Goal: Transaction & Acquisition: Download file/media

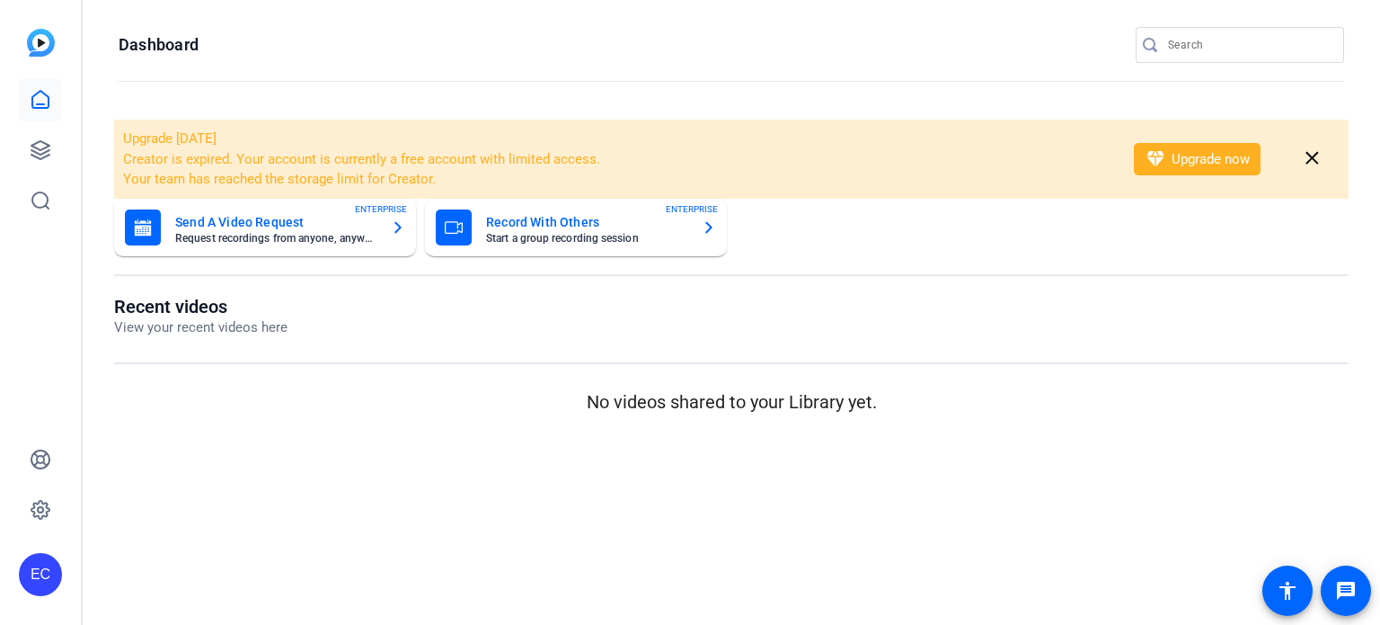
click at [1192, 40] on input "Search" at bounding box center [1249, 45] width 162 height 22
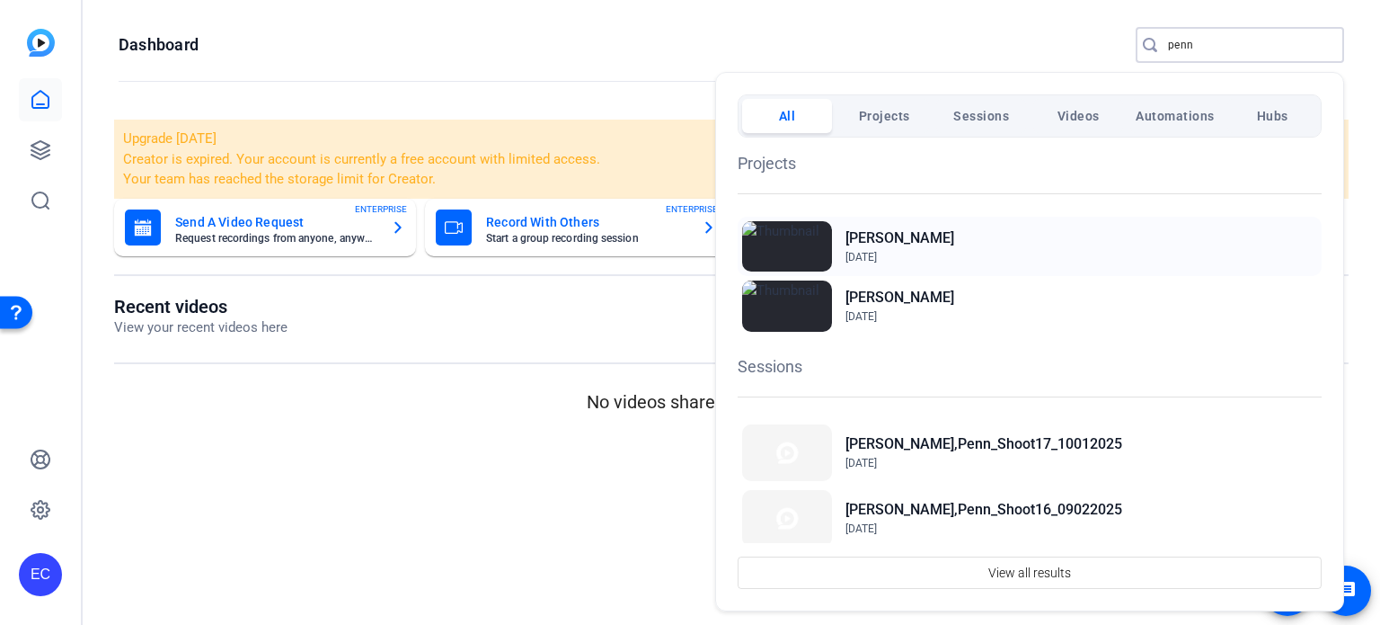
type input "penn"
click at [957, 237] on div "[PERSON_NAME] [DATE]" at bounding box center [1030, 246] width 584 height 59
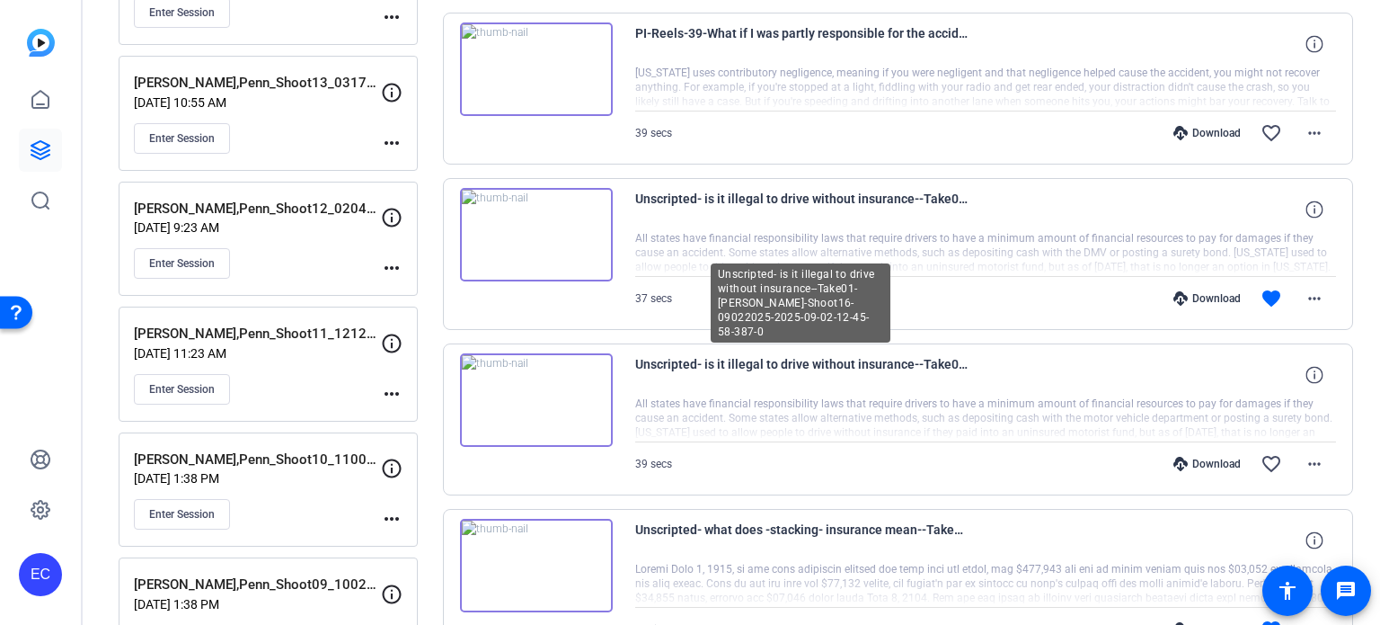
scroll to position [809, 0]
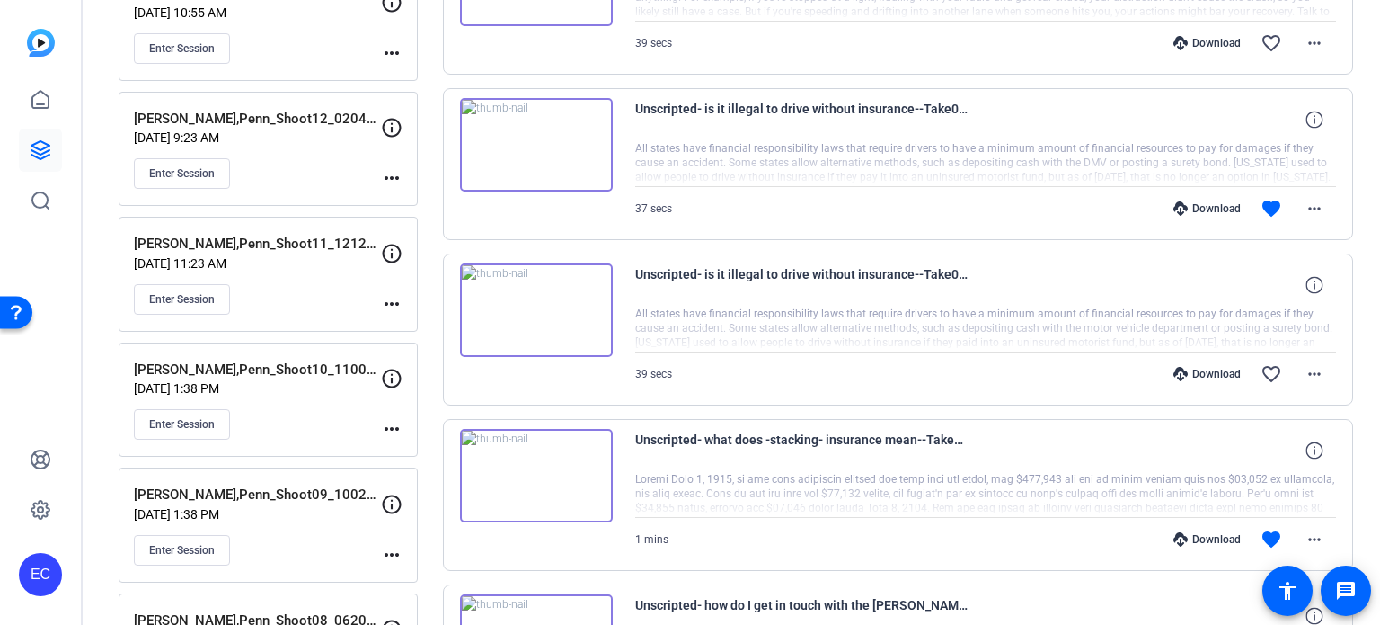
click at [1207, 204] on div "Download" at bounding box center [1207, 208] width 85 height 14
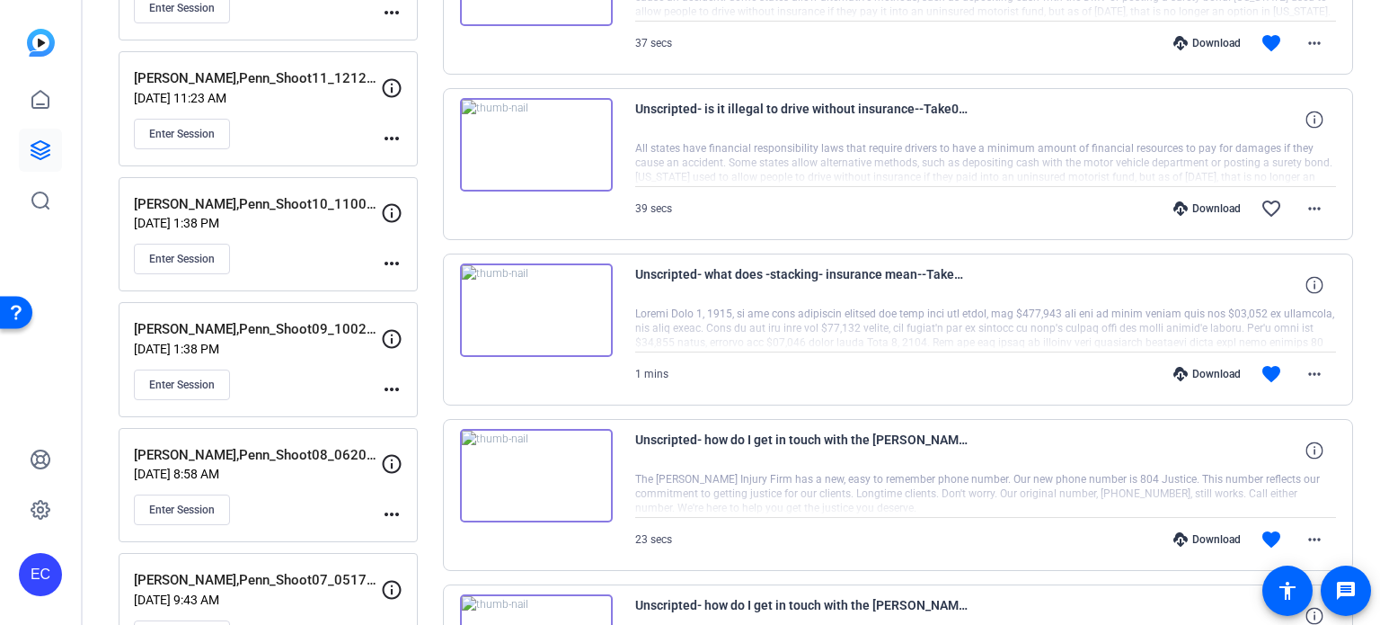
scroll to position [988, 0]
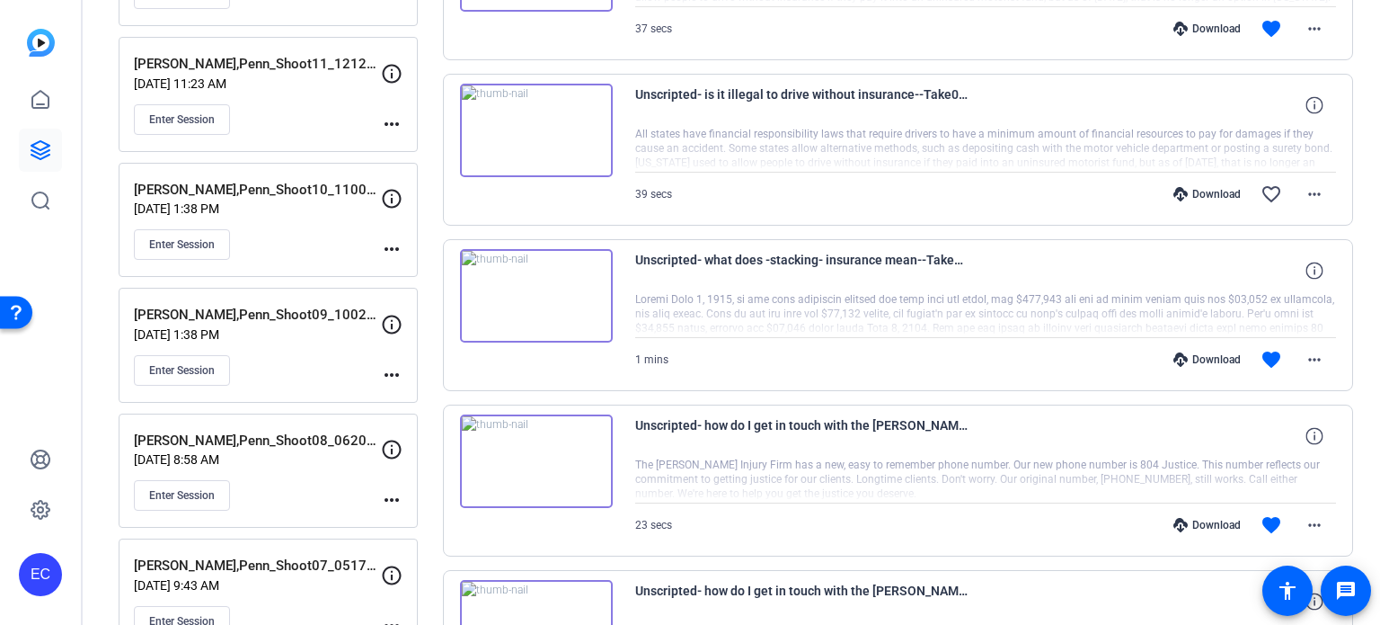
click at [1191, 352] on div "Download" at bounding box center [1207, 359] width 85 height 14
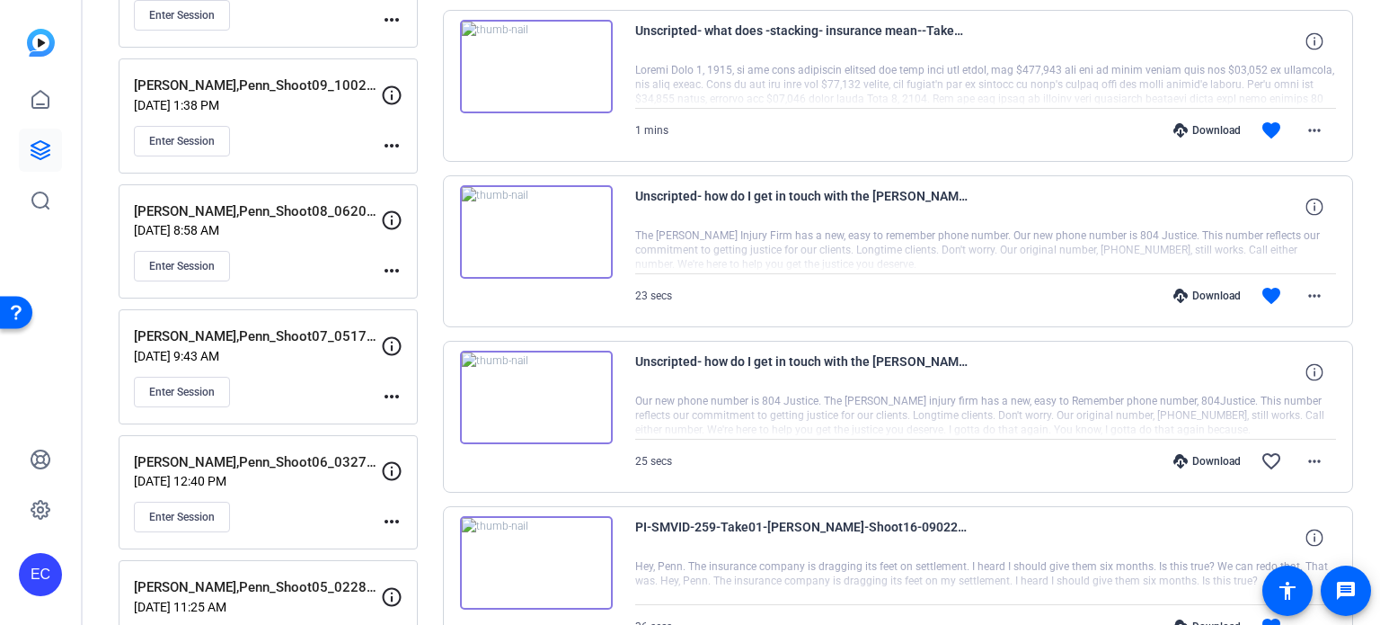
scroll to position [1258, 0]
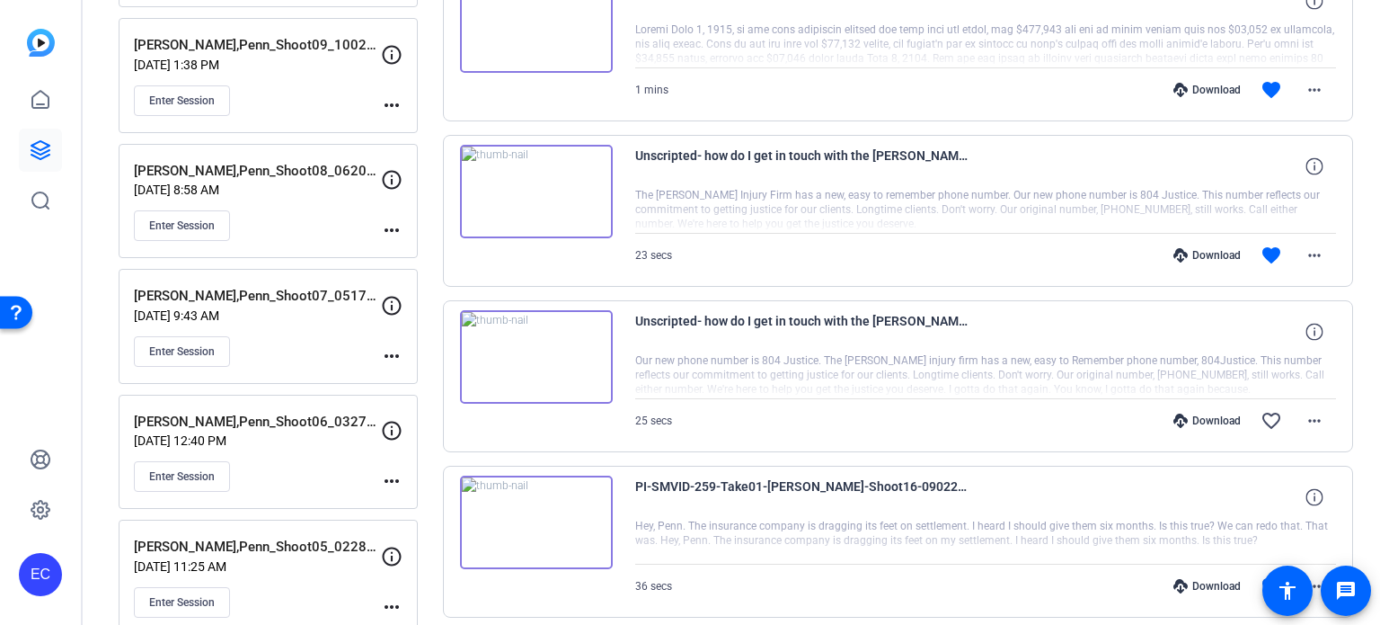
click at [1208, 252] on div "Download" at bounding box center [1207, 255] width 85 height 14
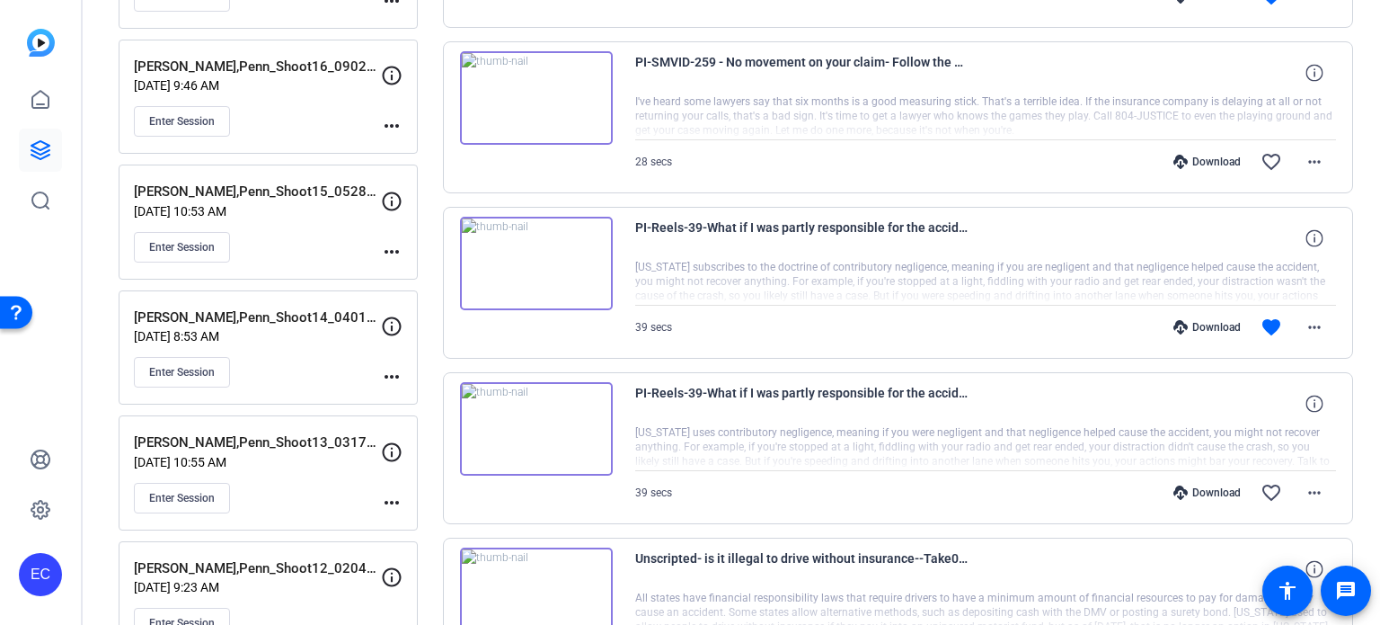
scroll to position [270, 0]
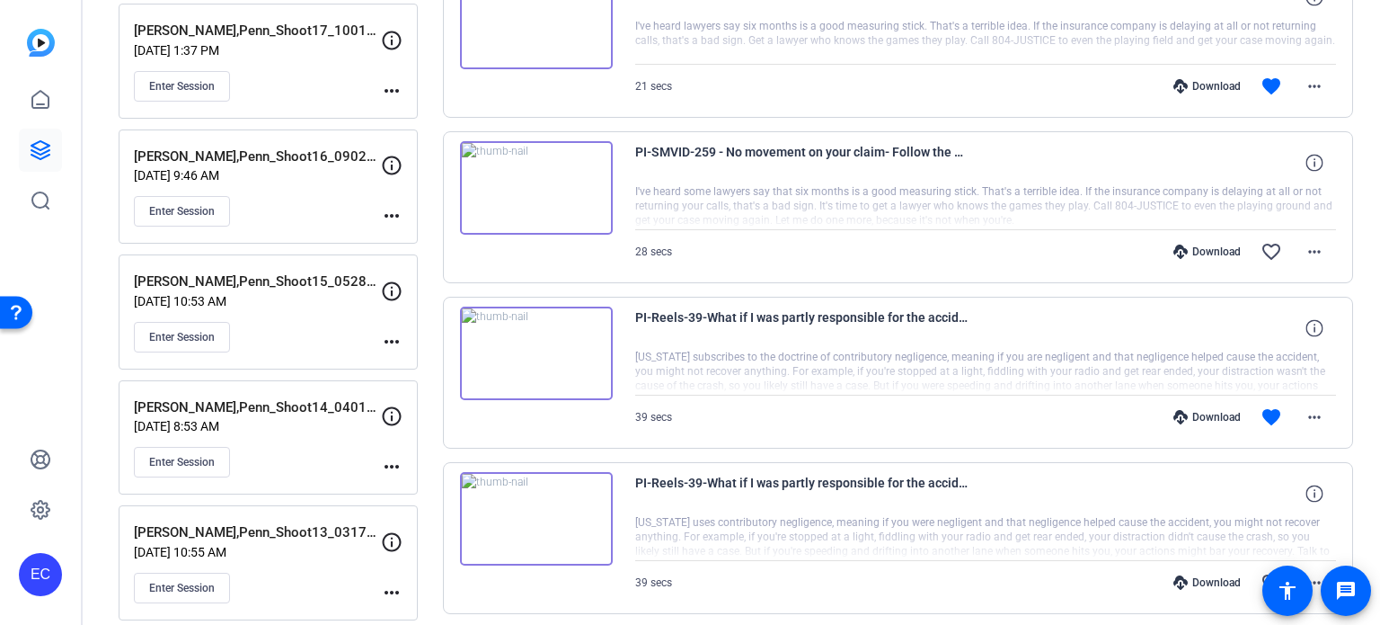
click at [1211, 412] on div "Download" at bounding box center [1207, 417] width 85 height 14
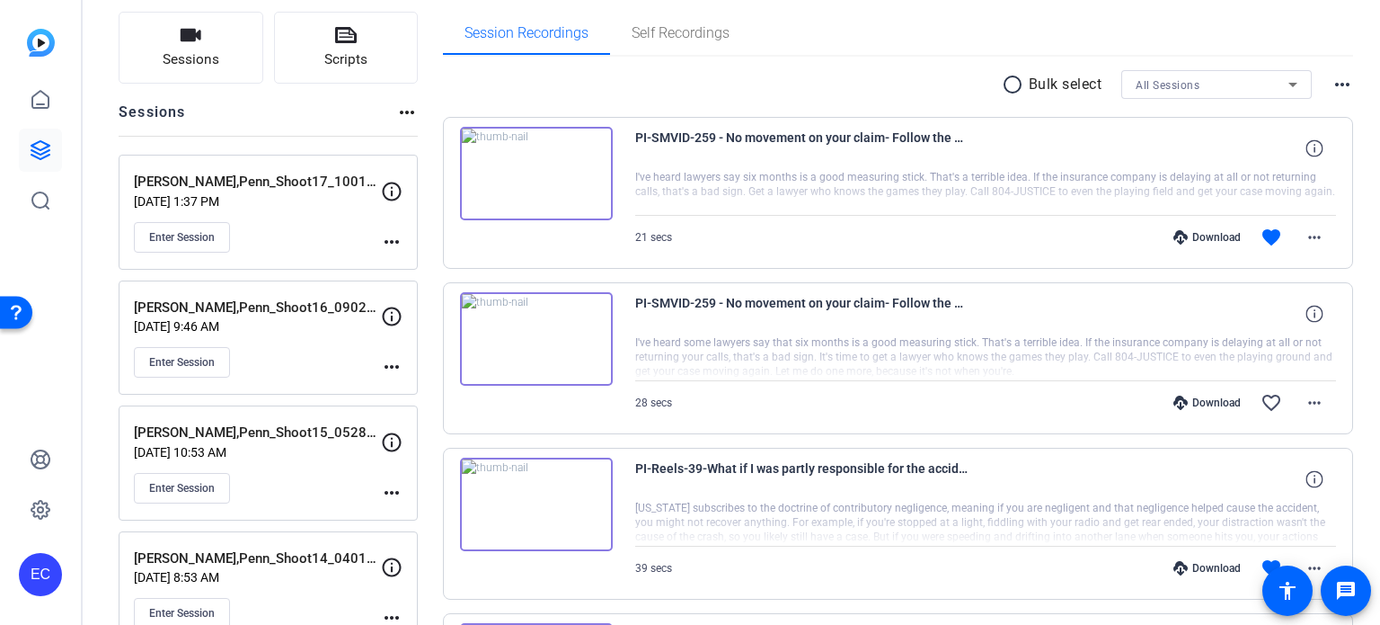
scroll to position [90, 0]
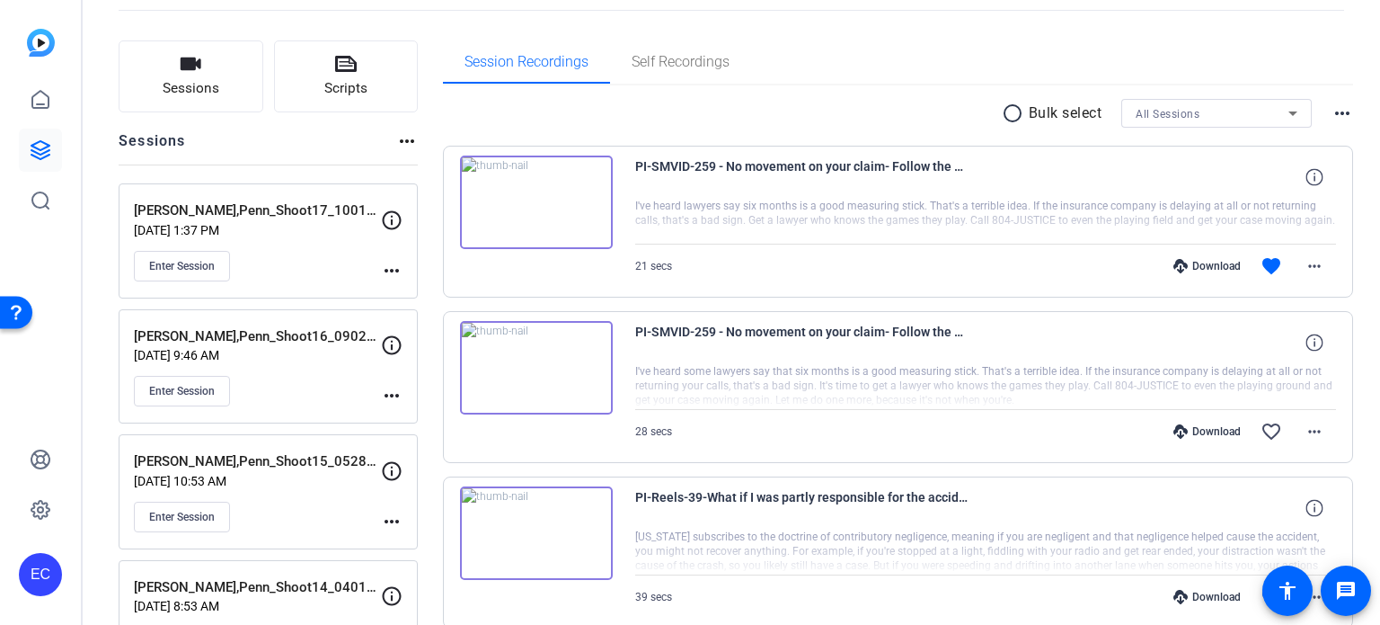
drag, startPoint x: 426, startPoint y: 137, endPoint x: 449, endPoint y: 145, distance: 24.4
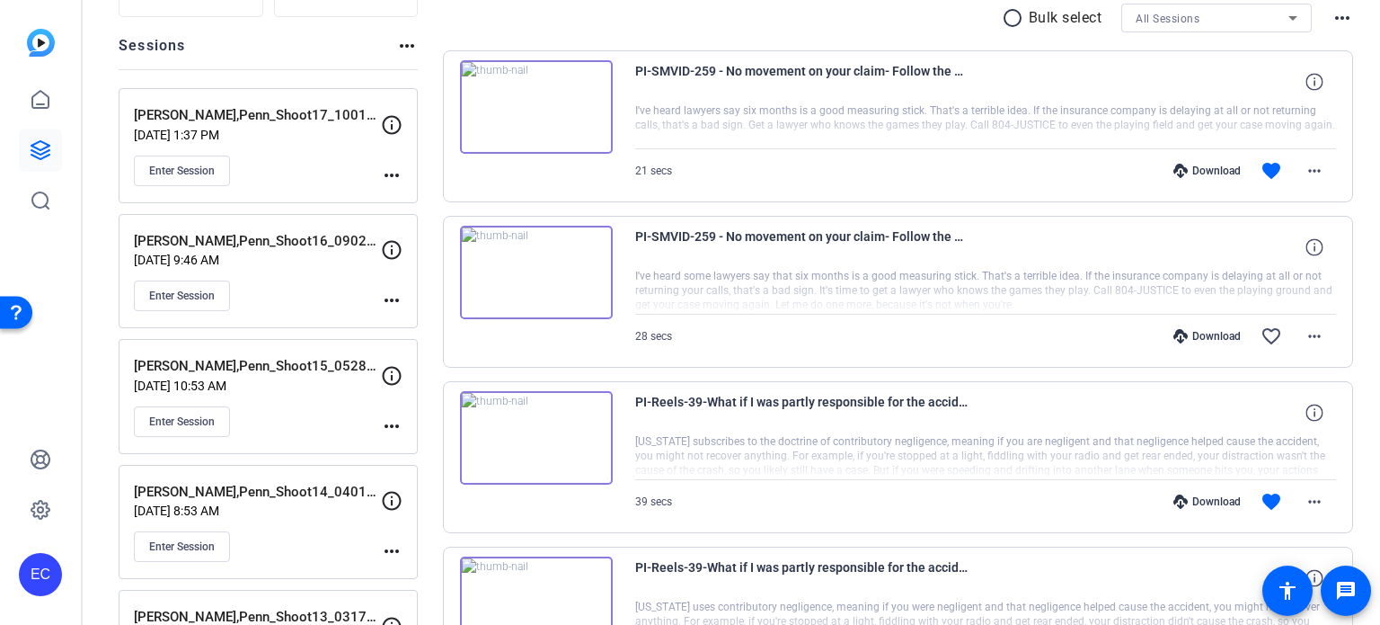
scroll to position [180, 0]
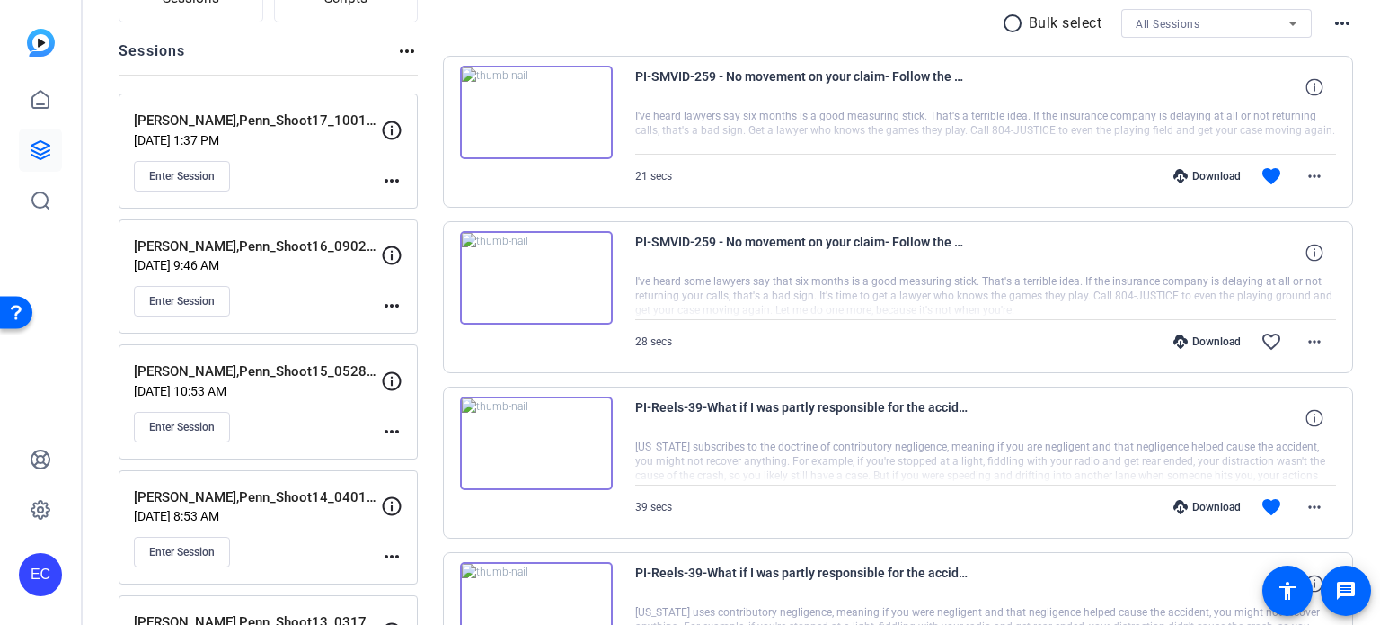
click at [1209, 182] on div "Download" at bounding box center [1207, 176] width 85 height 14
click at [571, 131] on img at bounding box center [536, 112] width 153 height 93
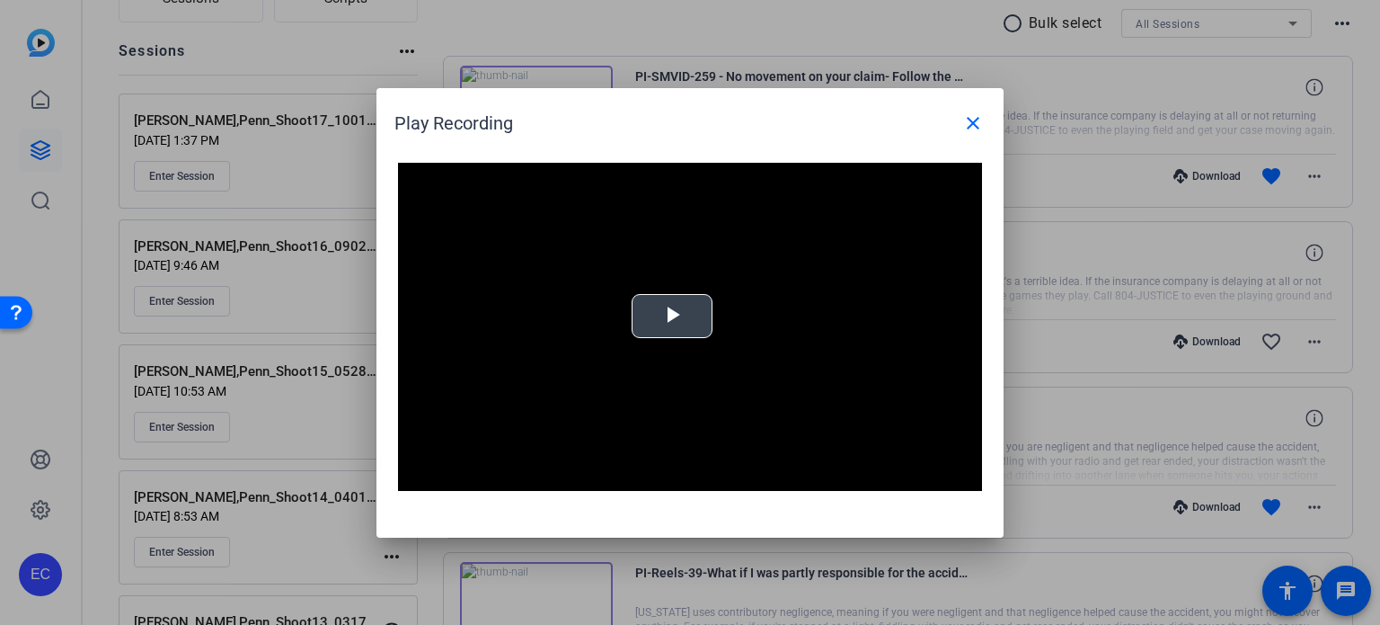
click at [672, 315] on span "Video Player" at bounding box center [672, 315] width 0 height 0
click at [716, 148] on div "Video Player is loading. Play Video Pause Mute Current Time 0:03 / Duration 0:2…" at bounding box center [690, 341] width 627 height 393
click at [978, 128] on mat-icon "close" at bounding box center [973, 123] width 22 height 22
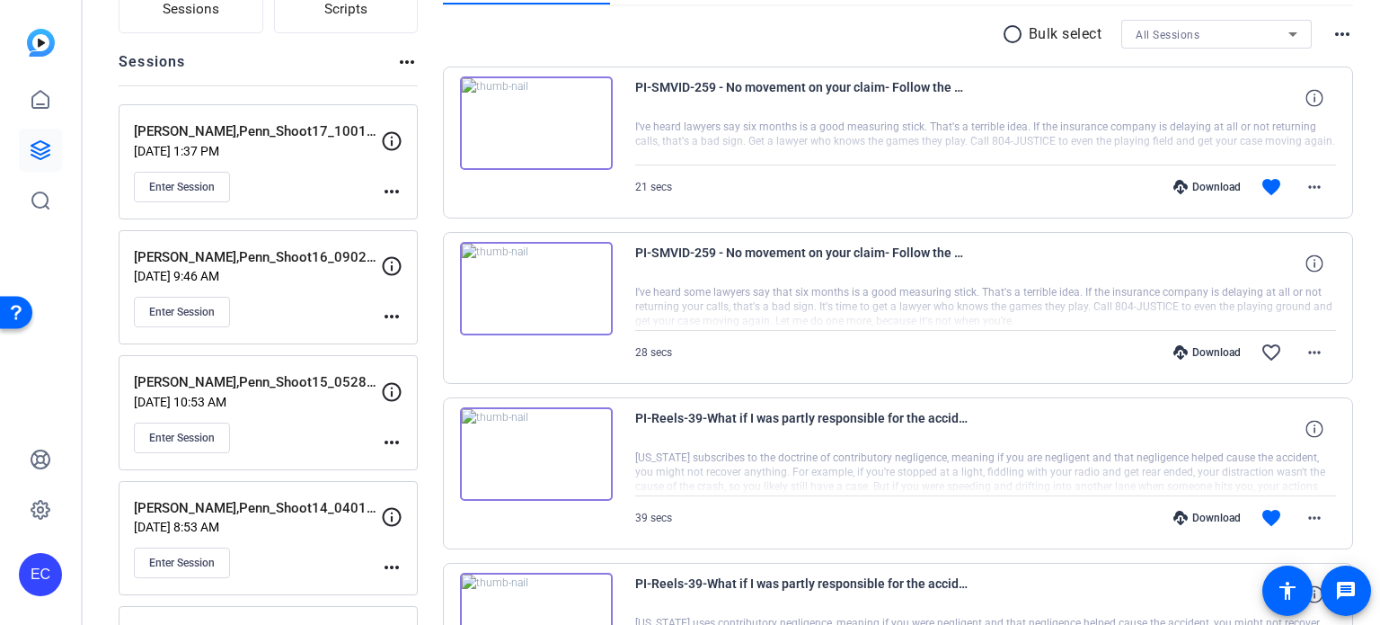
scroll to position [0, 0]
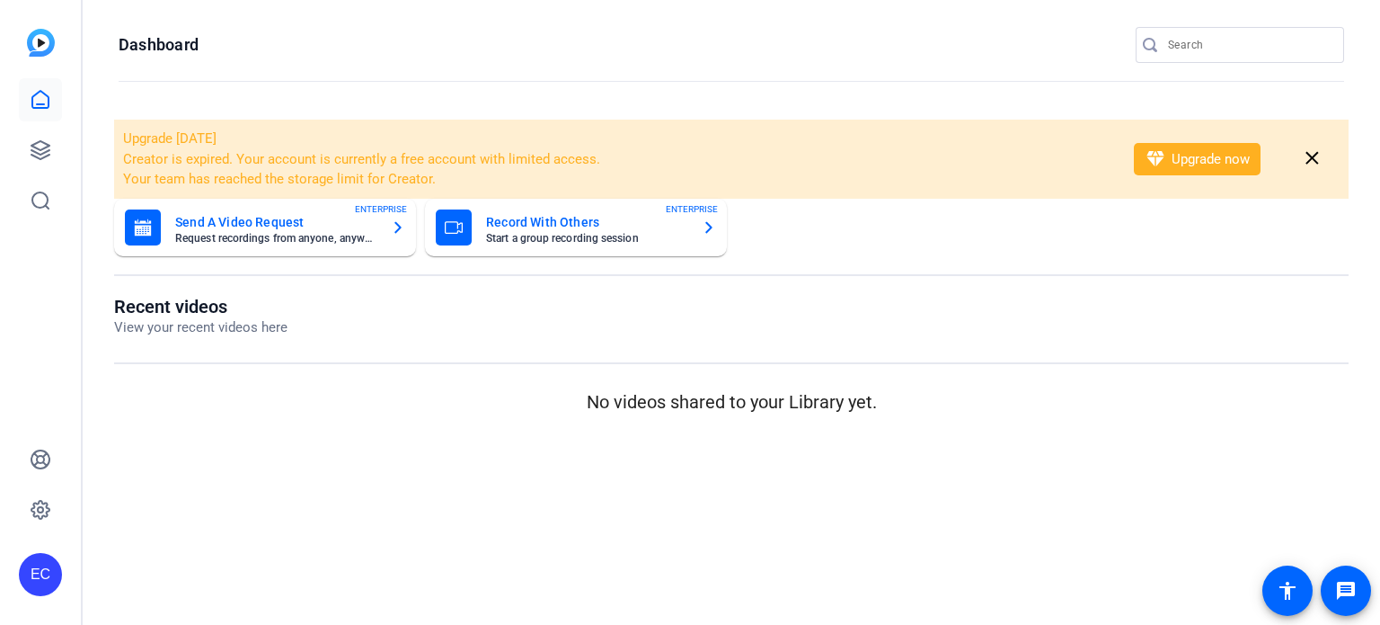
click at [1218, 49] on input "Search" at bounding box center [1249, 45] width 162 height 22
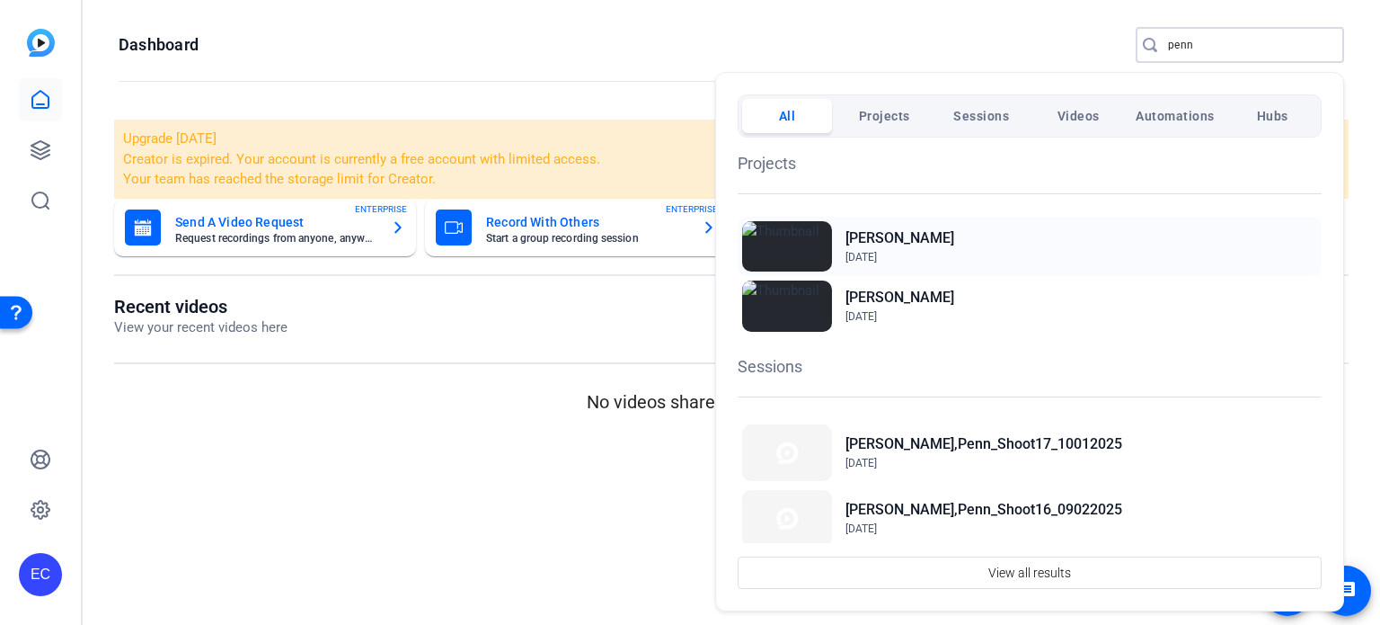
type input "penn"
click at [913, 237] on h2 "[PERSON_NAME]" at bounding box center [900, 238] width 109 height 22
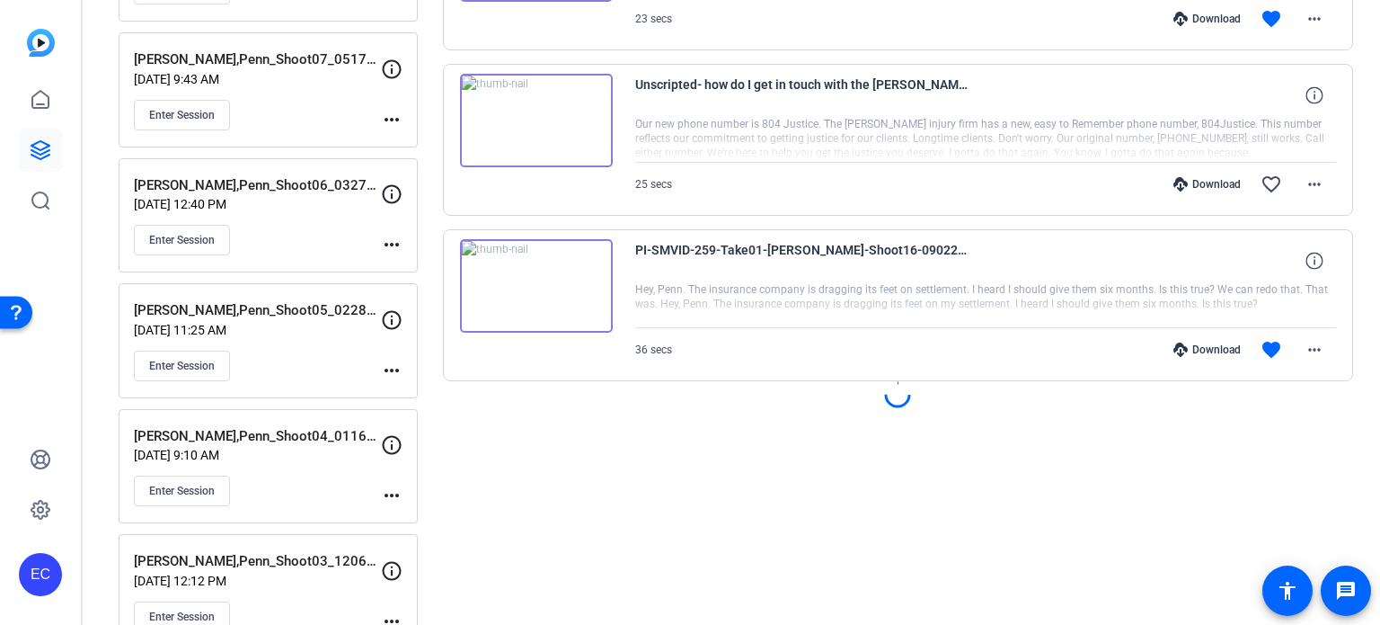
scroll to position [1528, 0]
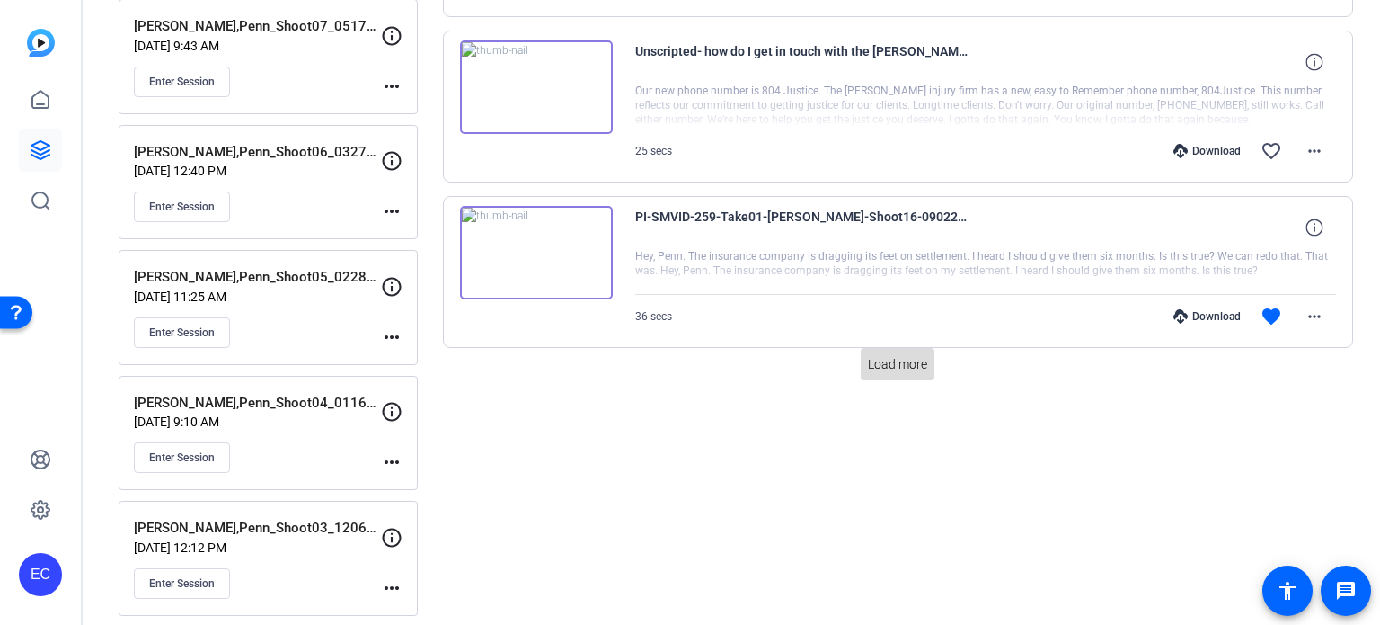
click at [868, 355] on span "Load more" at bounding box center [897, 364] width 59 height 19
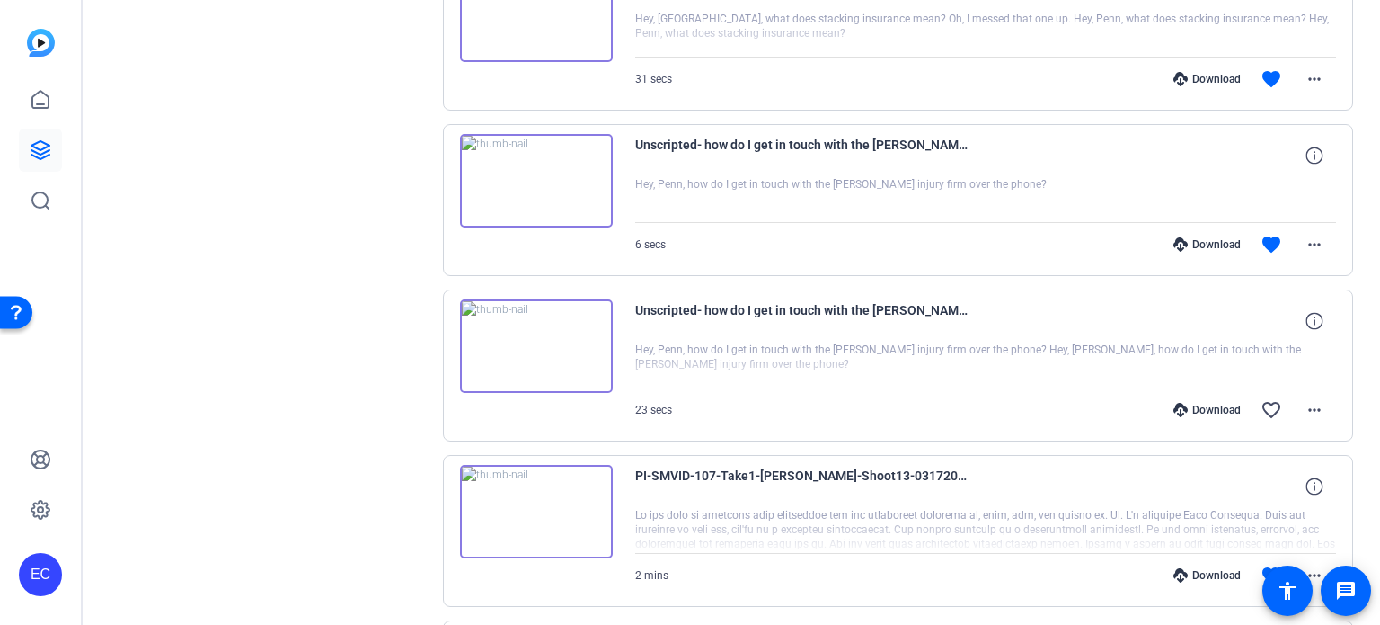
scroll to position [2336, 0]
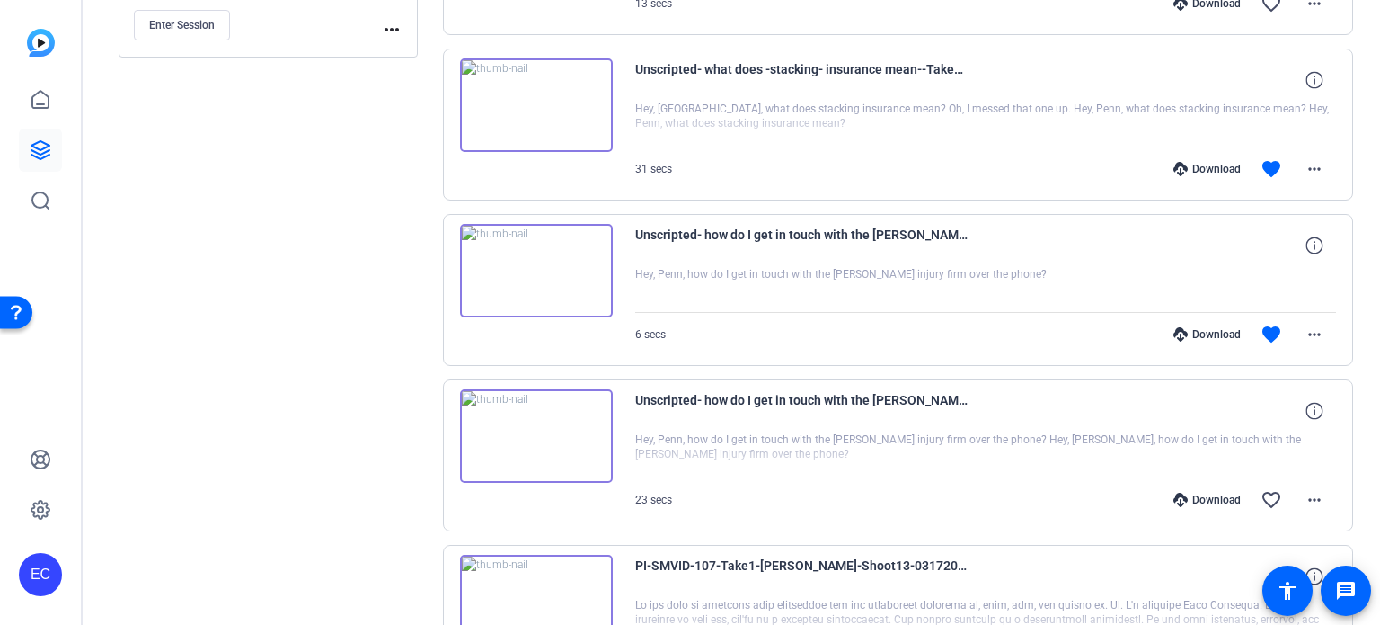
click at [1200, 327] on div "Download" at bounding box center [1207, 334] width 85 height 14
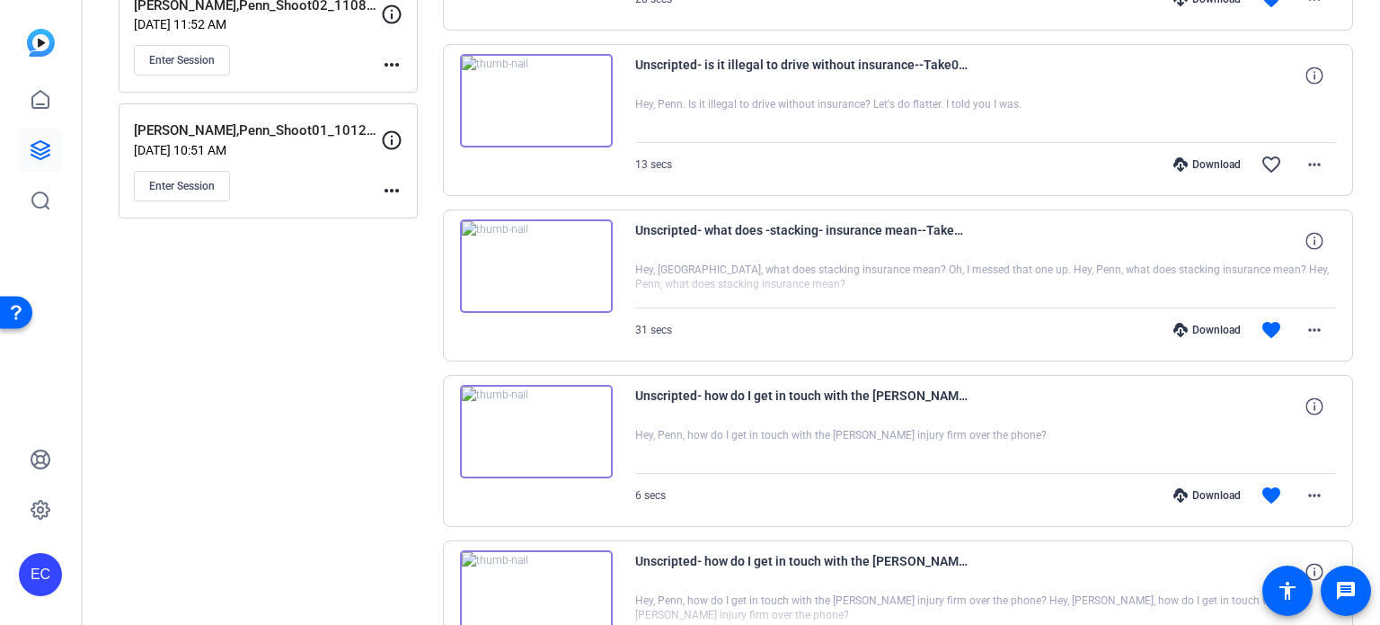
scroll to position [2157, 0]
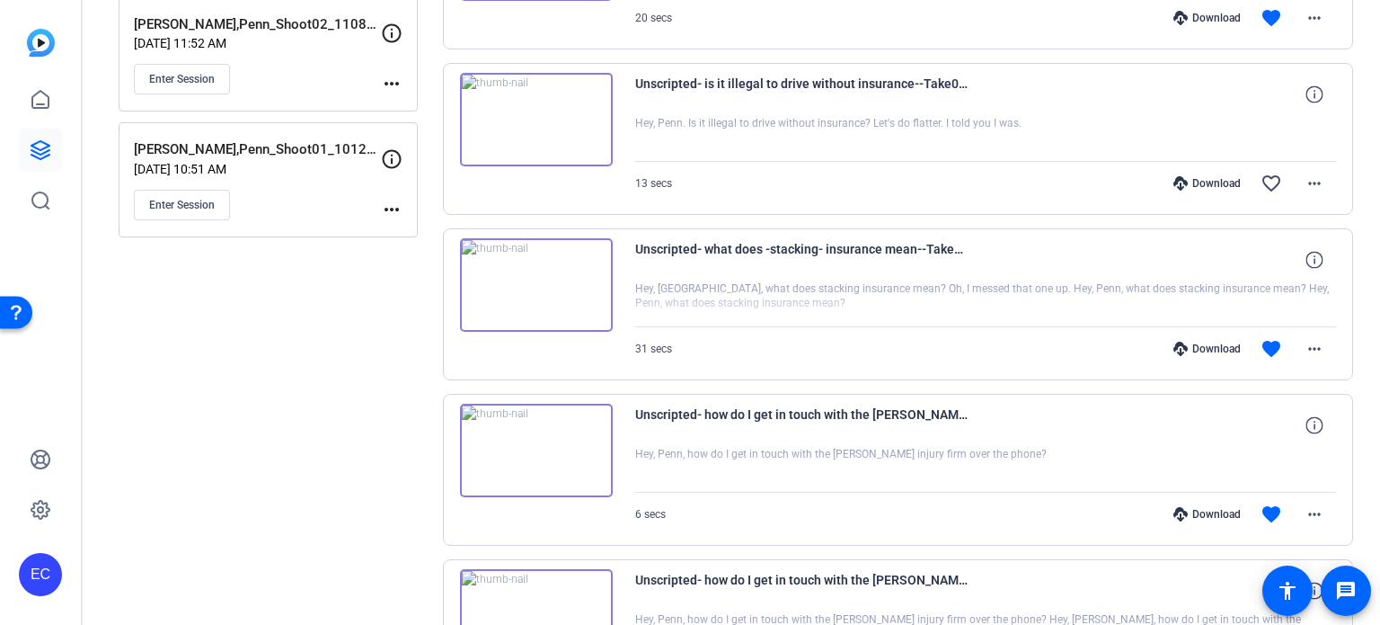
click at [1201, 341] on div "Download" at bounding box center [1207, 348] width 85 height 14
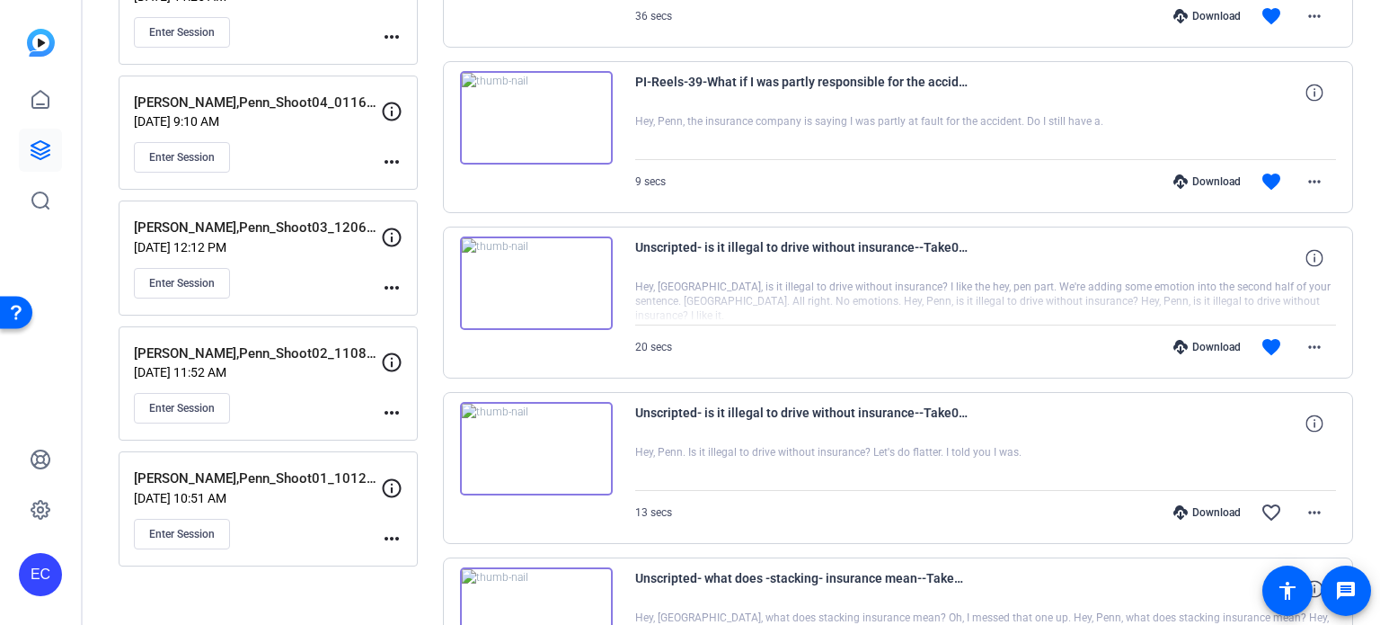
scroll to position [1797, 0]
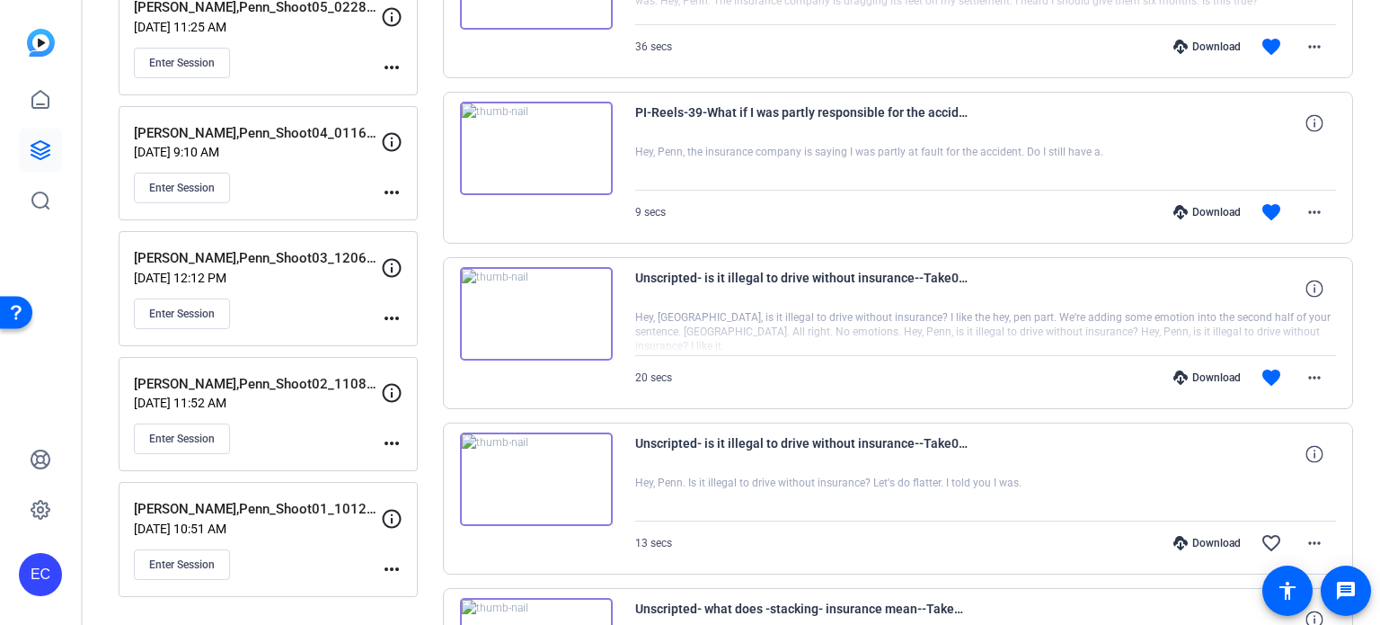
click at [1200, 370] on div "Download" at bounding box center [1207, 377] width 85 height 14
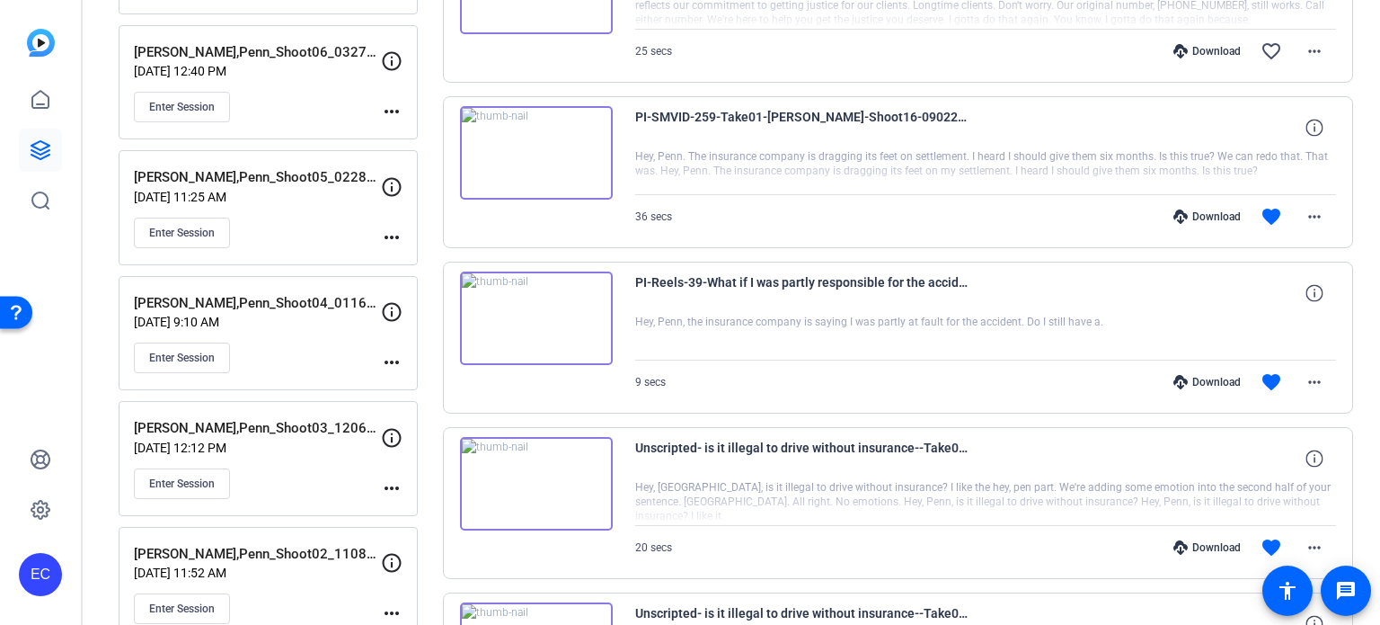
scroll to position [1617, 0]
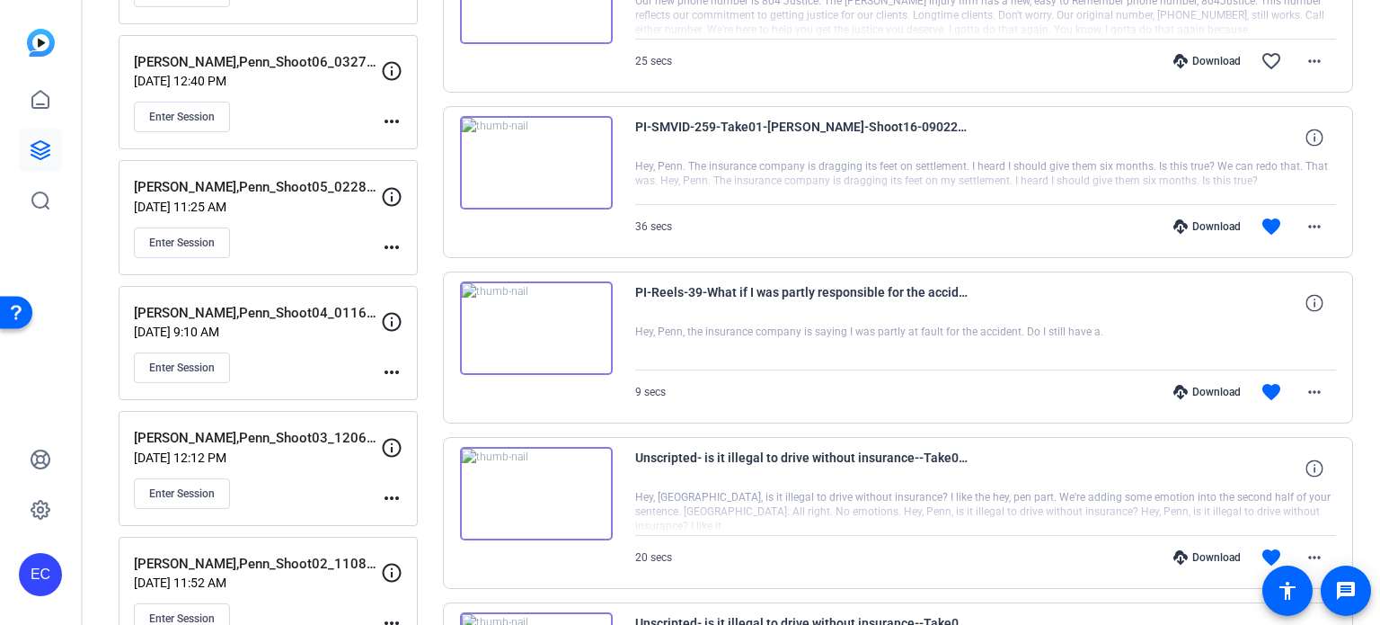
click at [1197, 385] on div "Download" at bounding box center [1207, 392] width 85 height 14
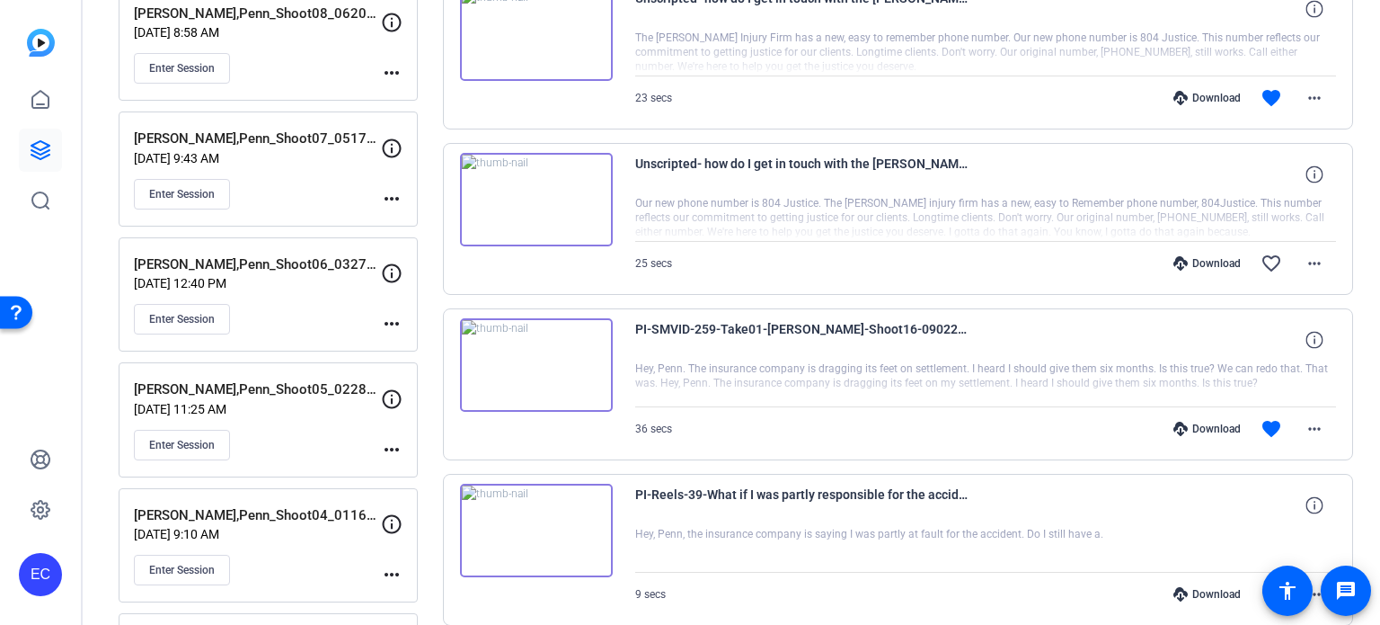
scroll to position [1348, 0]
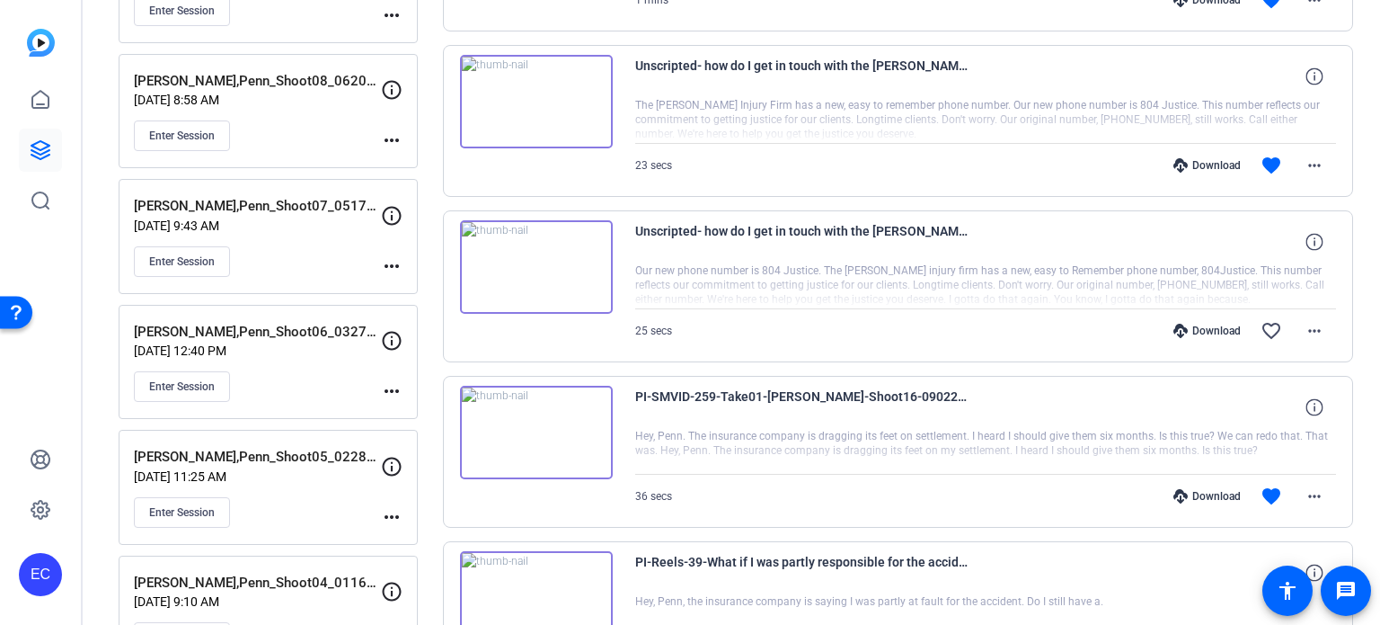
click at [1211, 489] on div "Download" at bounding box center [1207, 496] width 85 height 14
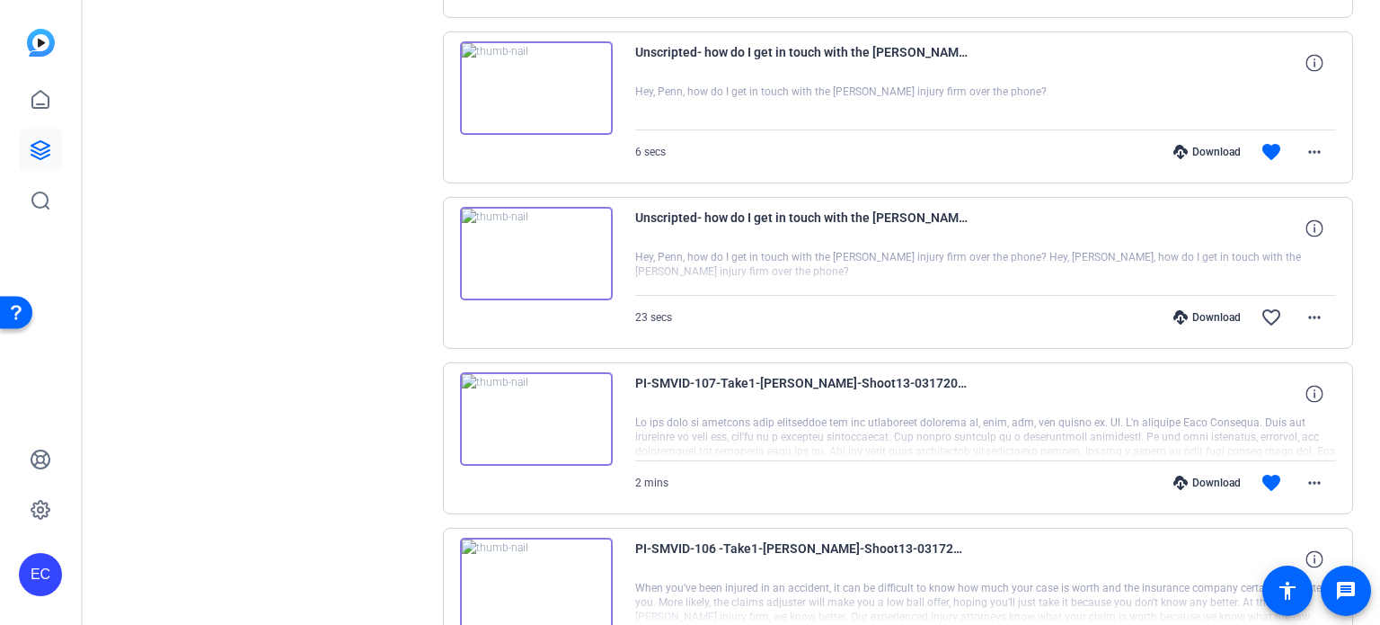
scroll to position [2606, 0]
